Goal: Navigation & Orientation: Go to known website

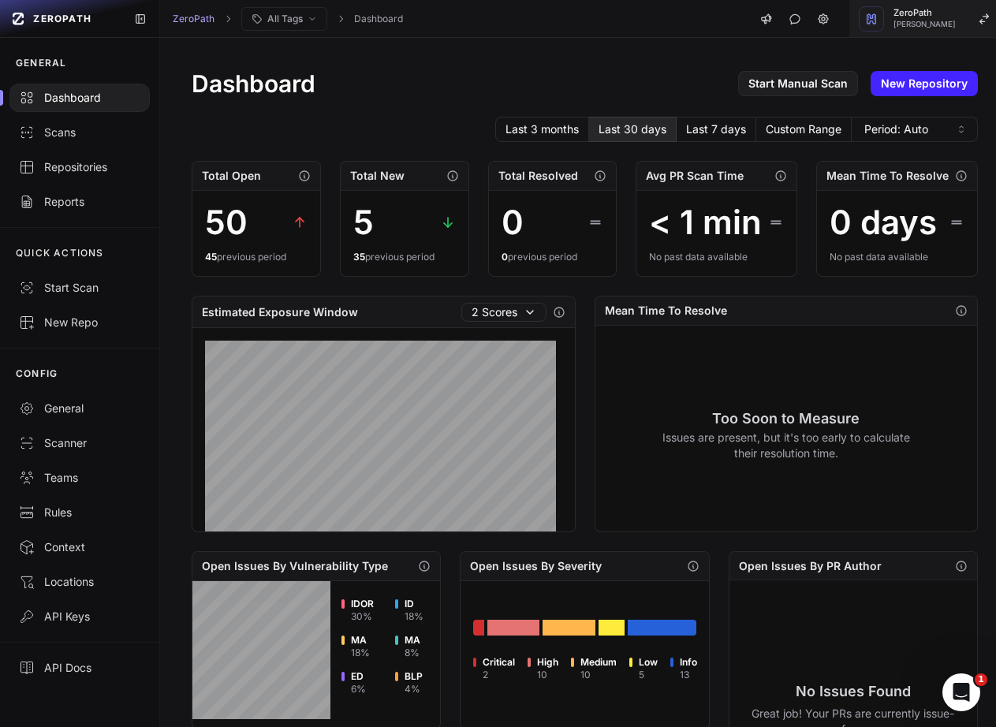
click at [909, 30] on button "ZeroPath Mohammed Saleem" at bounding box center [929, 19] width 160 height 38
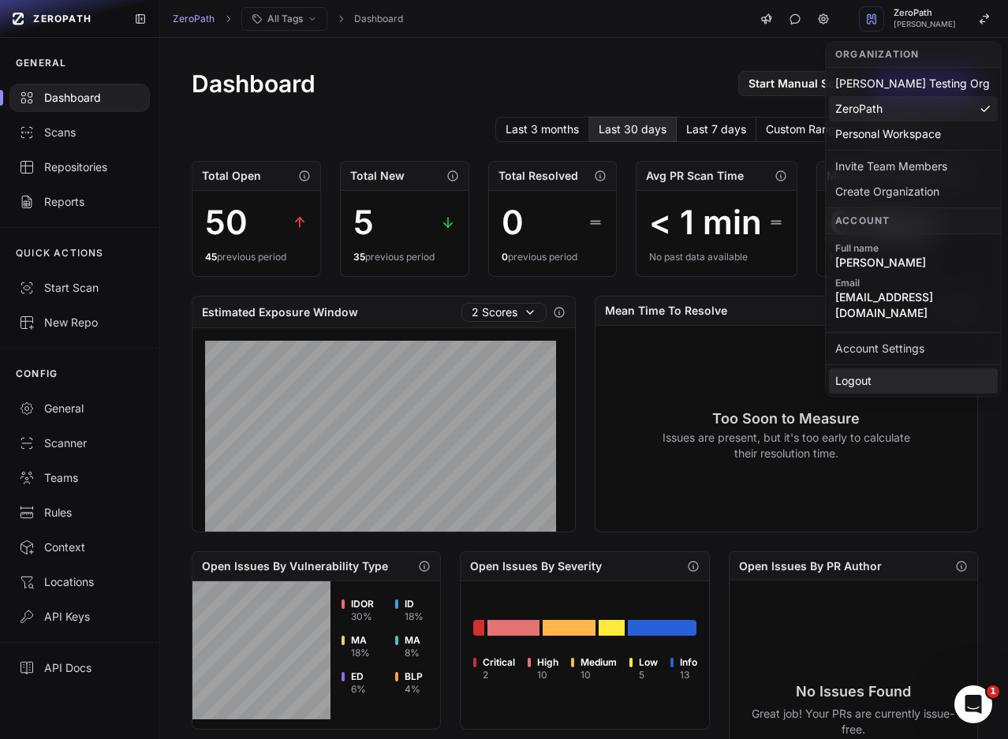
click at [860, 371] on div "Logout" at bounding box center [913, 380] width 169 height 25
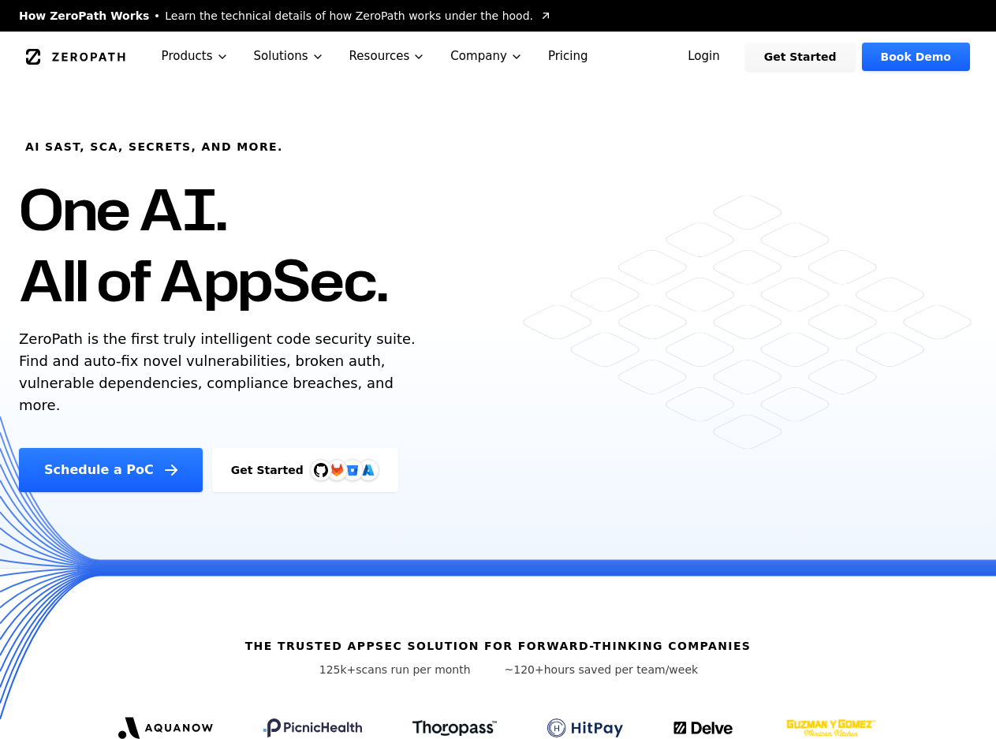
click at [643, 196] on div "AI SAST, SCA, Secrets, and more. One AI. All of AppSec. ZeroPath is the first t…" at bounding box center [498, 287] width 996 height 410
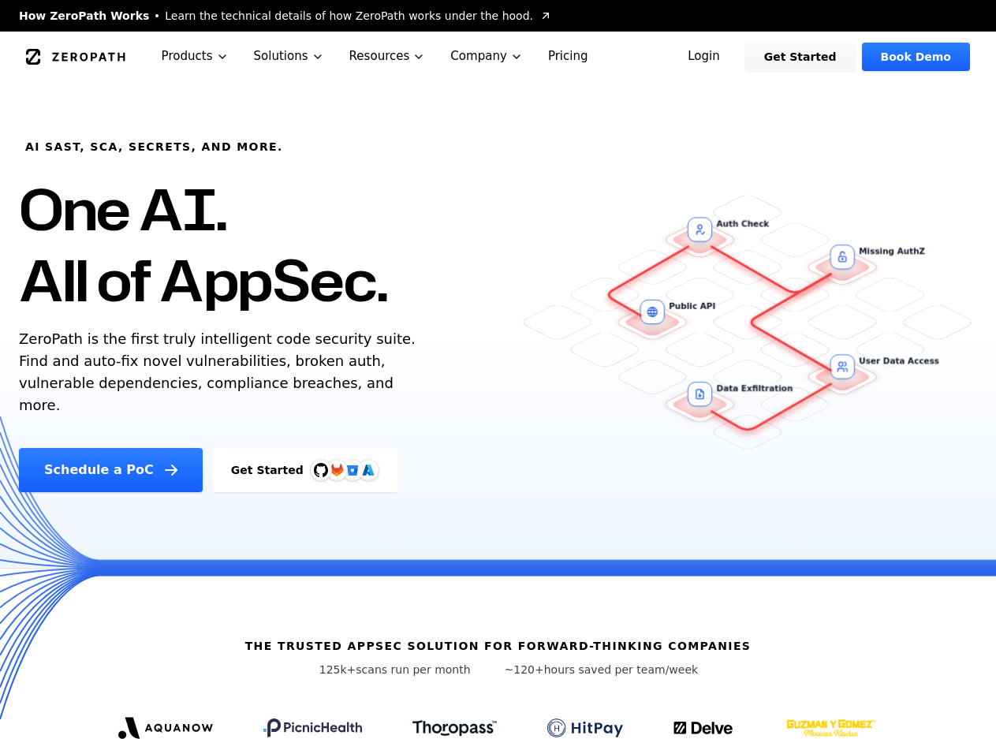
click at [669, 39] on div "ZeroPath Products Solutions Resources Company Pricing" at bounding box center [347, 57] width 643 height 50
